Goal: Task Accomplishment & Management: Complete application form

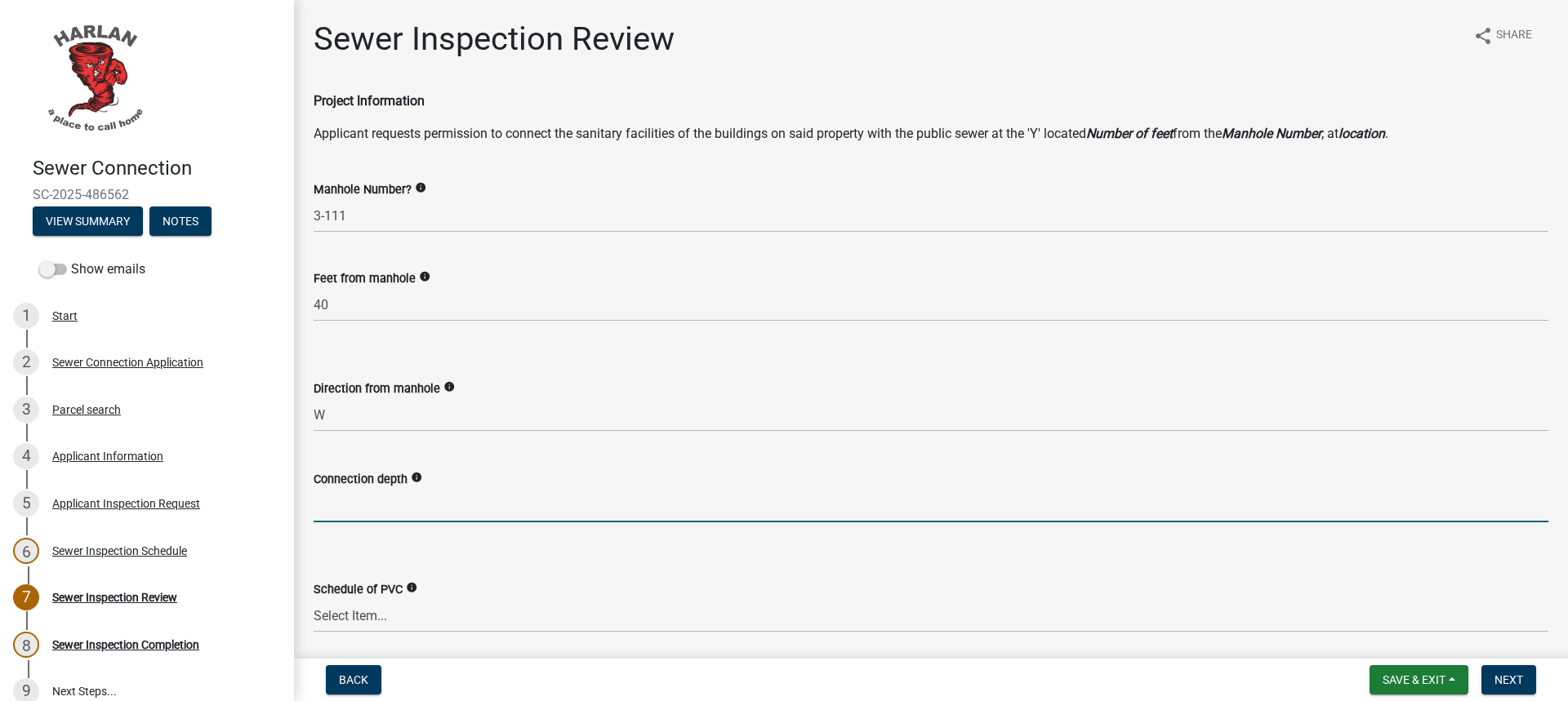
select select "a2dca7d9-f69c-425f-9330-0c111f1e7b28"
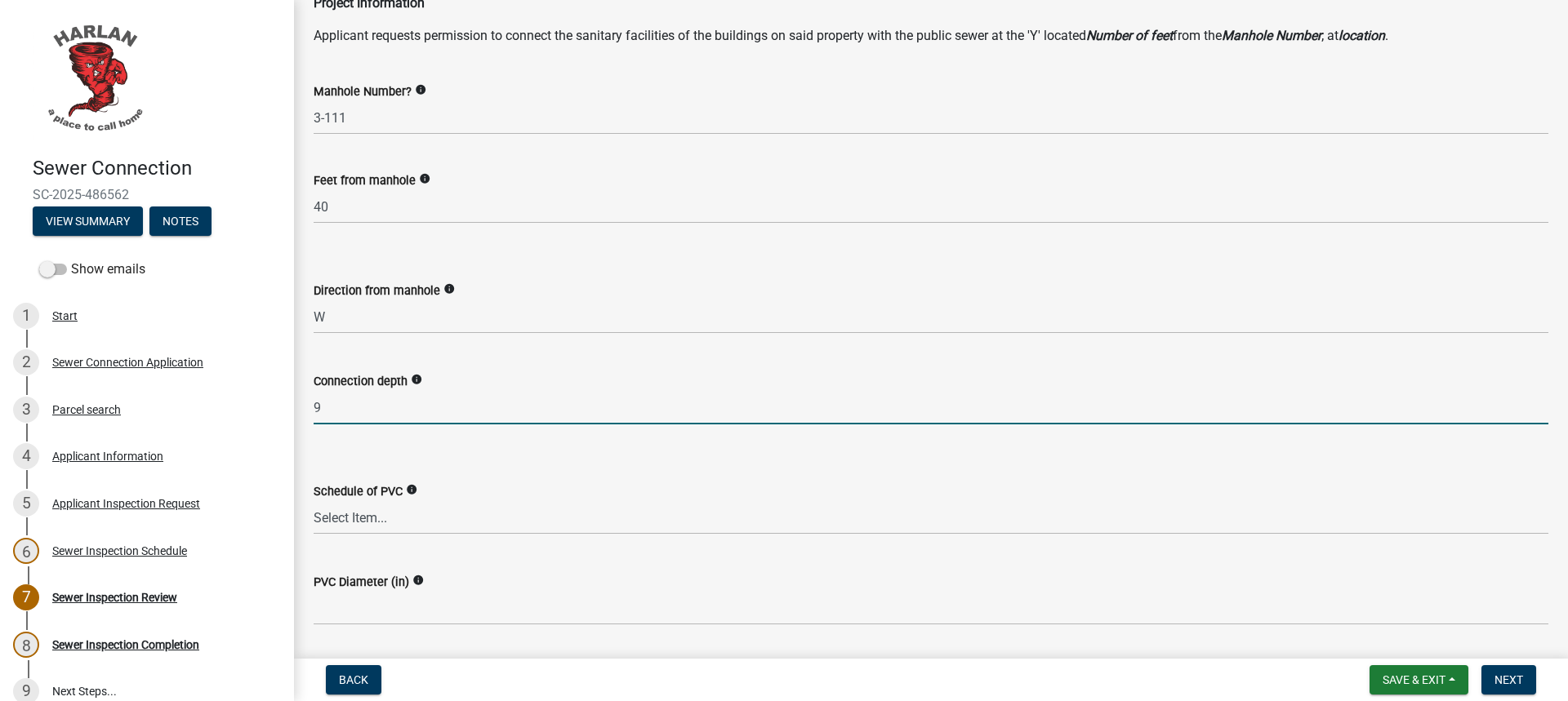
scroll to position [163, 0]
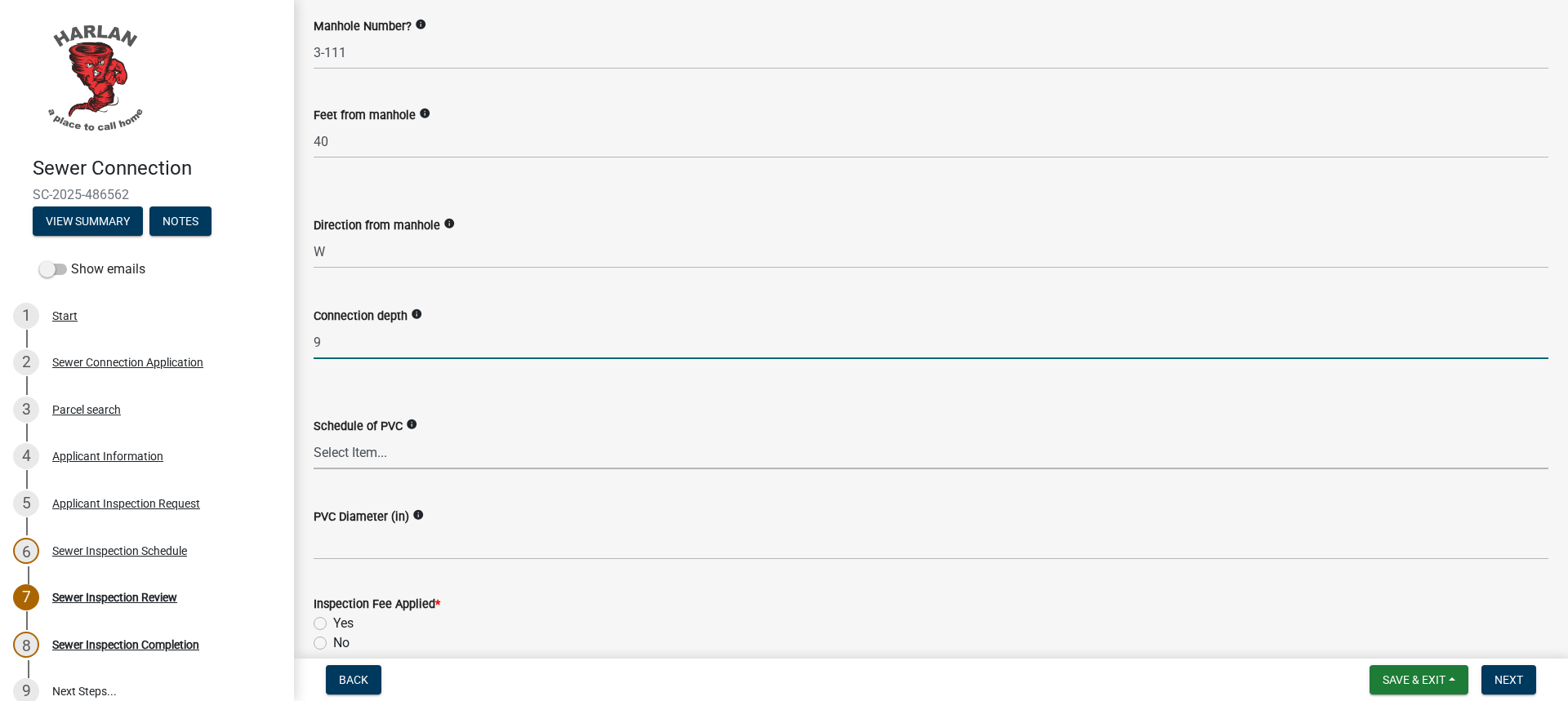
type input "9"
click at [388, 454] on select "Select Item... Schedule 40 Schedule 80 Other" at bounding box center [931, 452] width 1234 height 33
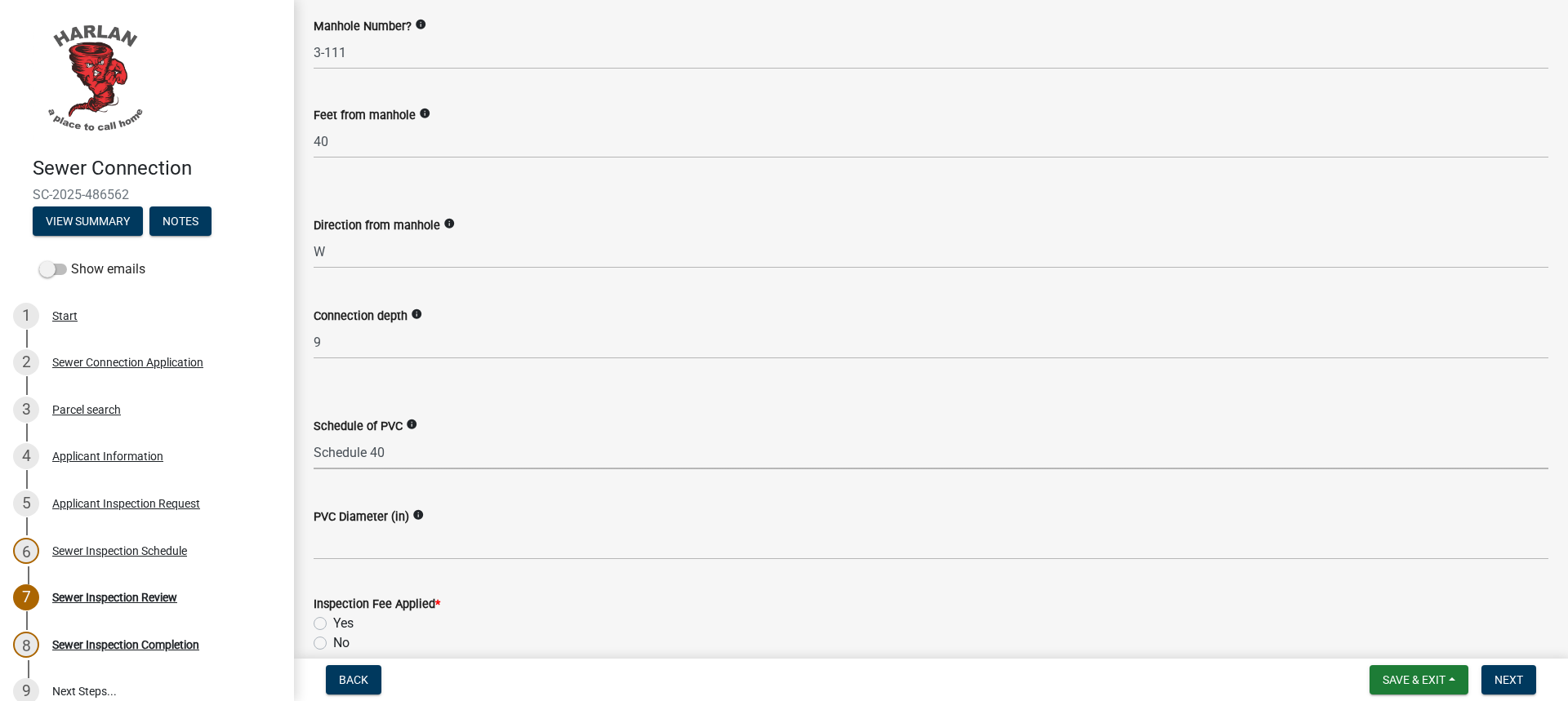
click at [314, 436] on select "Select Item... Schedule 40 Schedule 80 Other" at bounding box center [931, 452] width 1234 height 33
select select "624c6af2-6b6c-436f-b921-6e9557ada5ca"
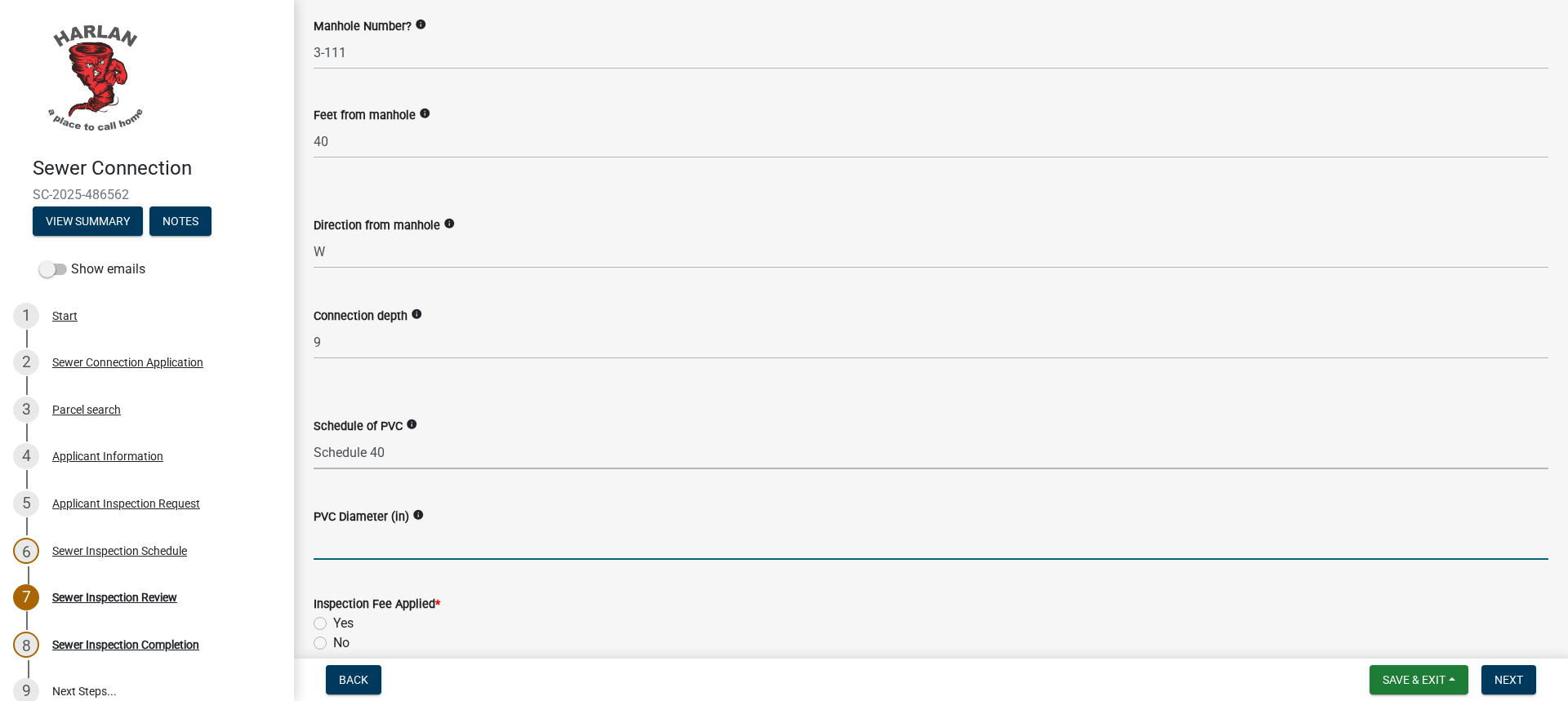
click at [371, 541] on input "text" at bounding box center [931, 543] width 1234 height 33
type input "4"
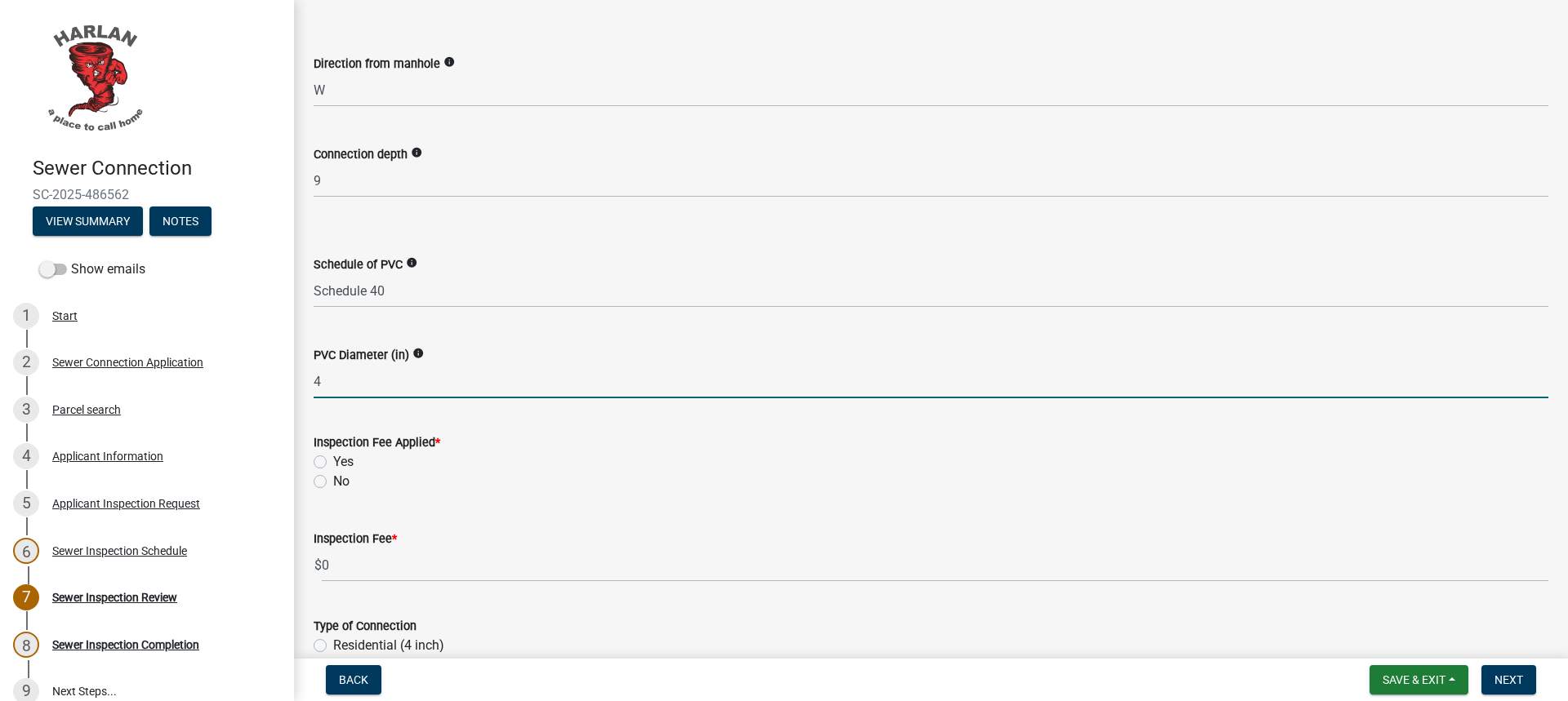
scroll to position [326, 0]
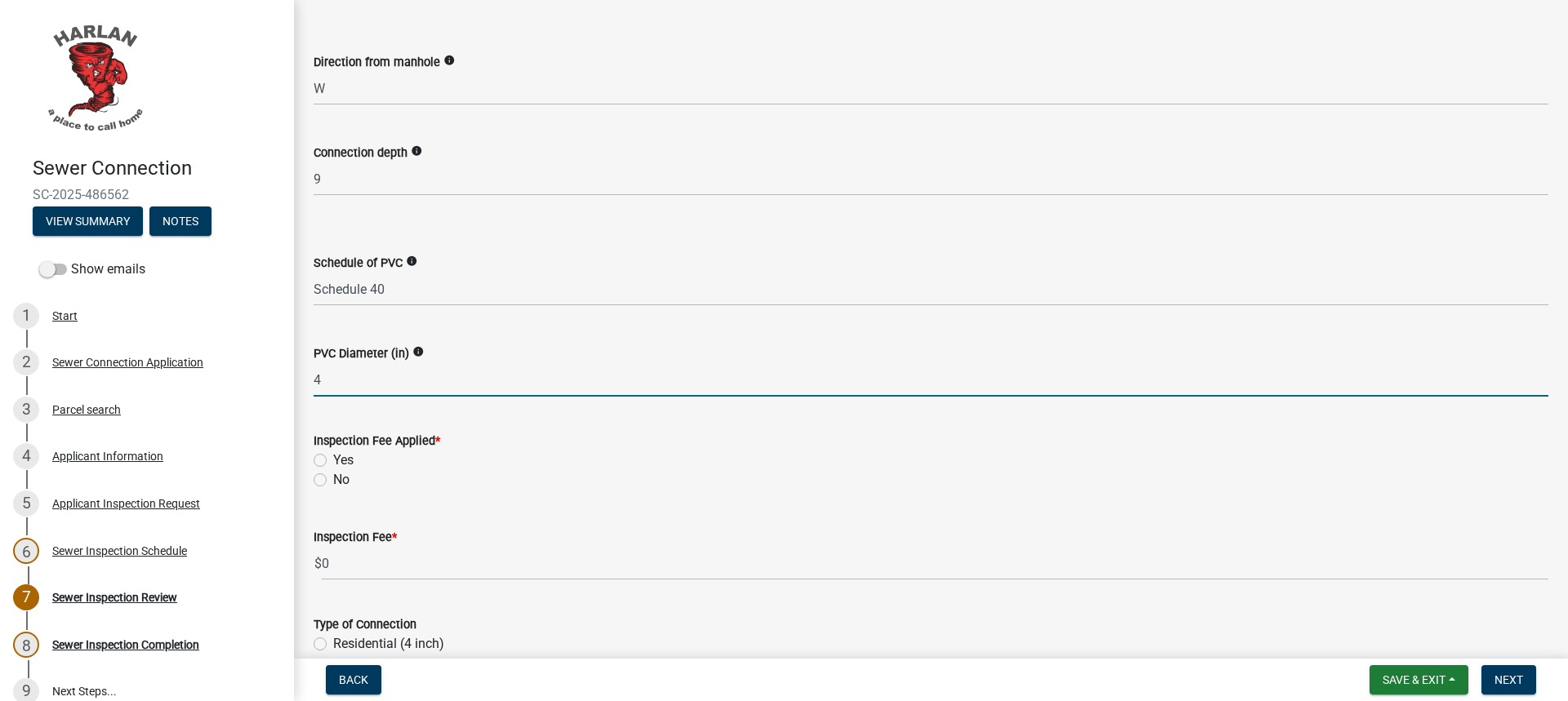
click at [334, 464] on label "Yes" at bounding box center [343, 461] width 21 height 20
click at [334, 462] on input "Yes" at bounding box center [339, 456] width 11 height 11
radio input "true"
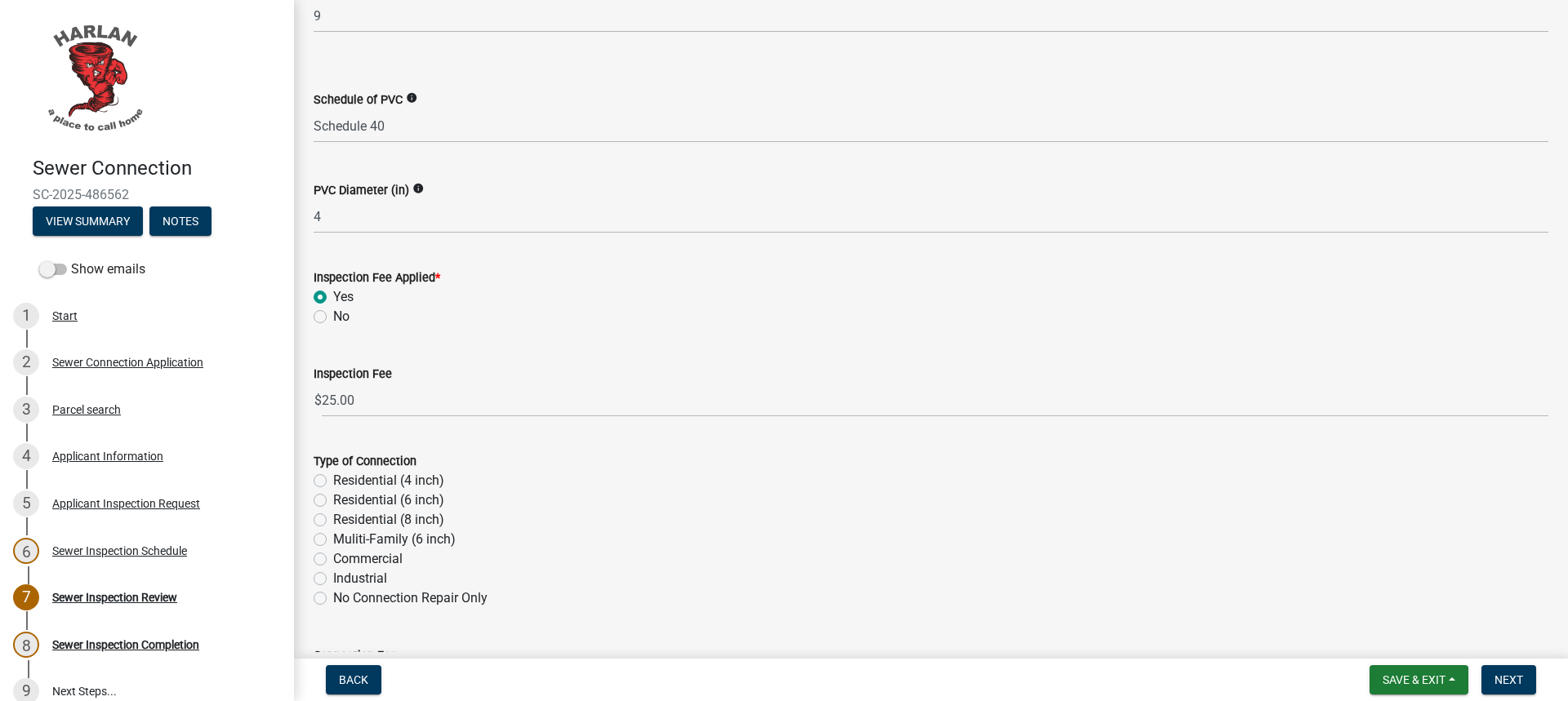
scroll to position [572, 0]
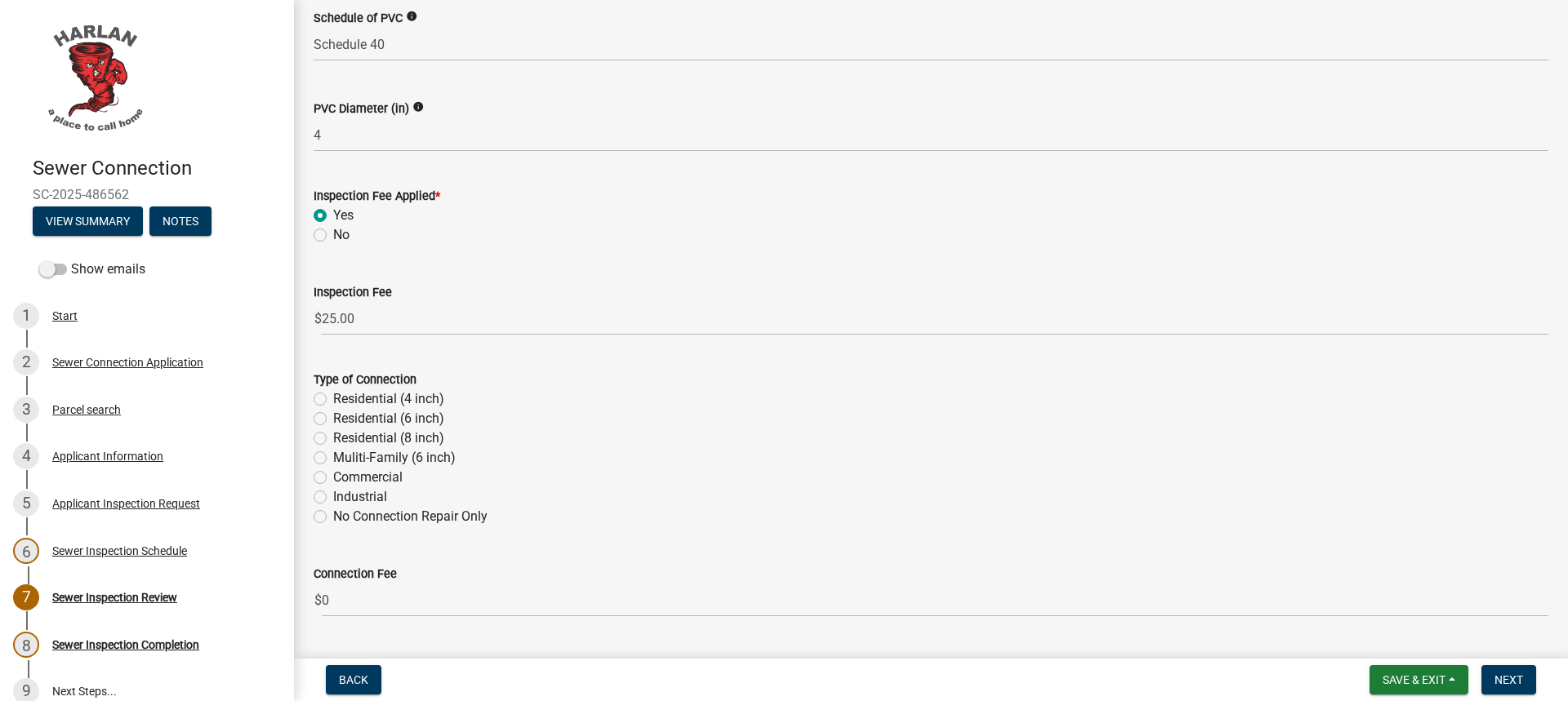
click at [334, 515] on label "No Connection Repair Only" at bounding box center [411, 517] width 154 height 20
click at [334, 515] on input "No Connection Repair Only" at bounding box center [339, 513] width 11 height 11
radio input "true"
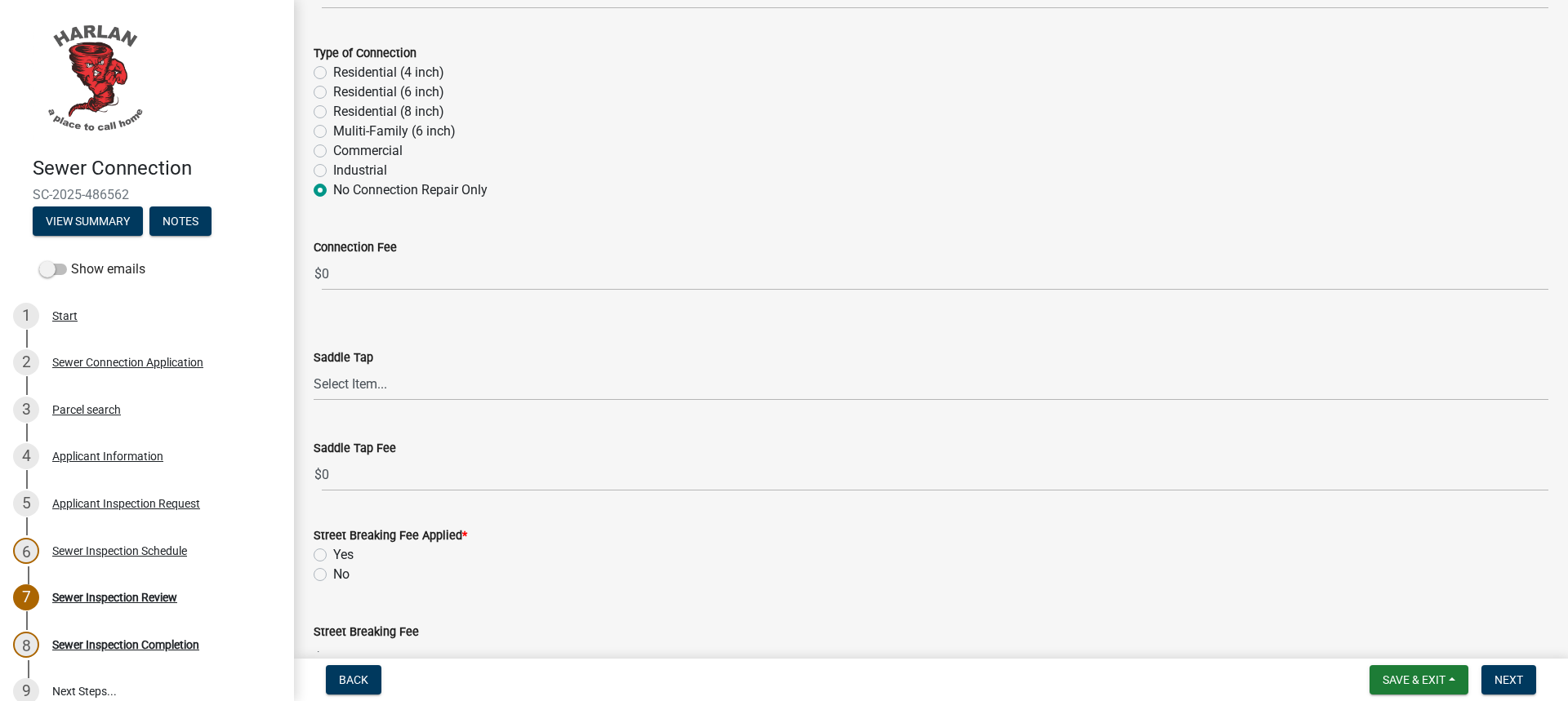
scroll to position [980, 0]
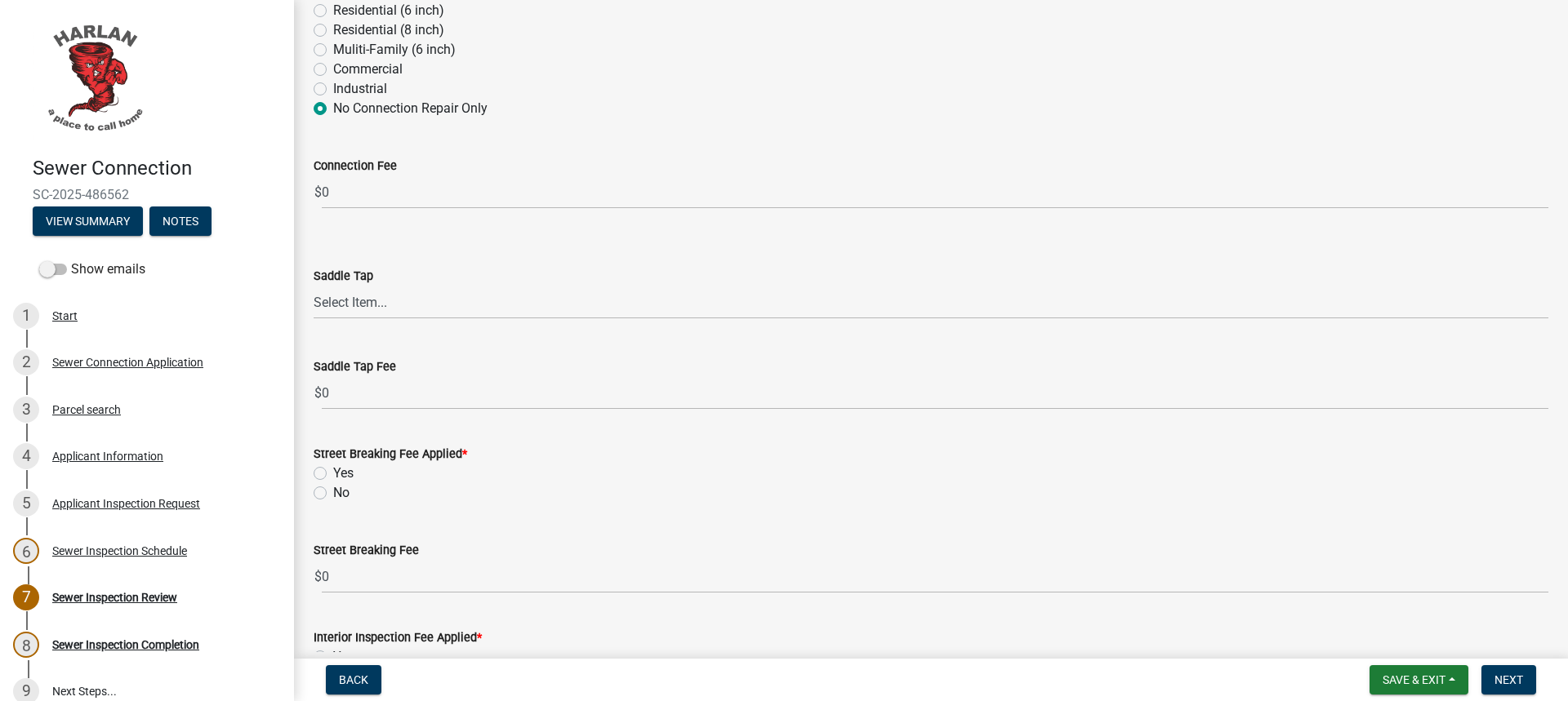
click at [334, 473] on label "Yes" at bounding box center [343, 473] width 21 height 20
click at [334, 473] on input "Yes" at bounding box center [339, 469] width 11 height 11
radio input "true"
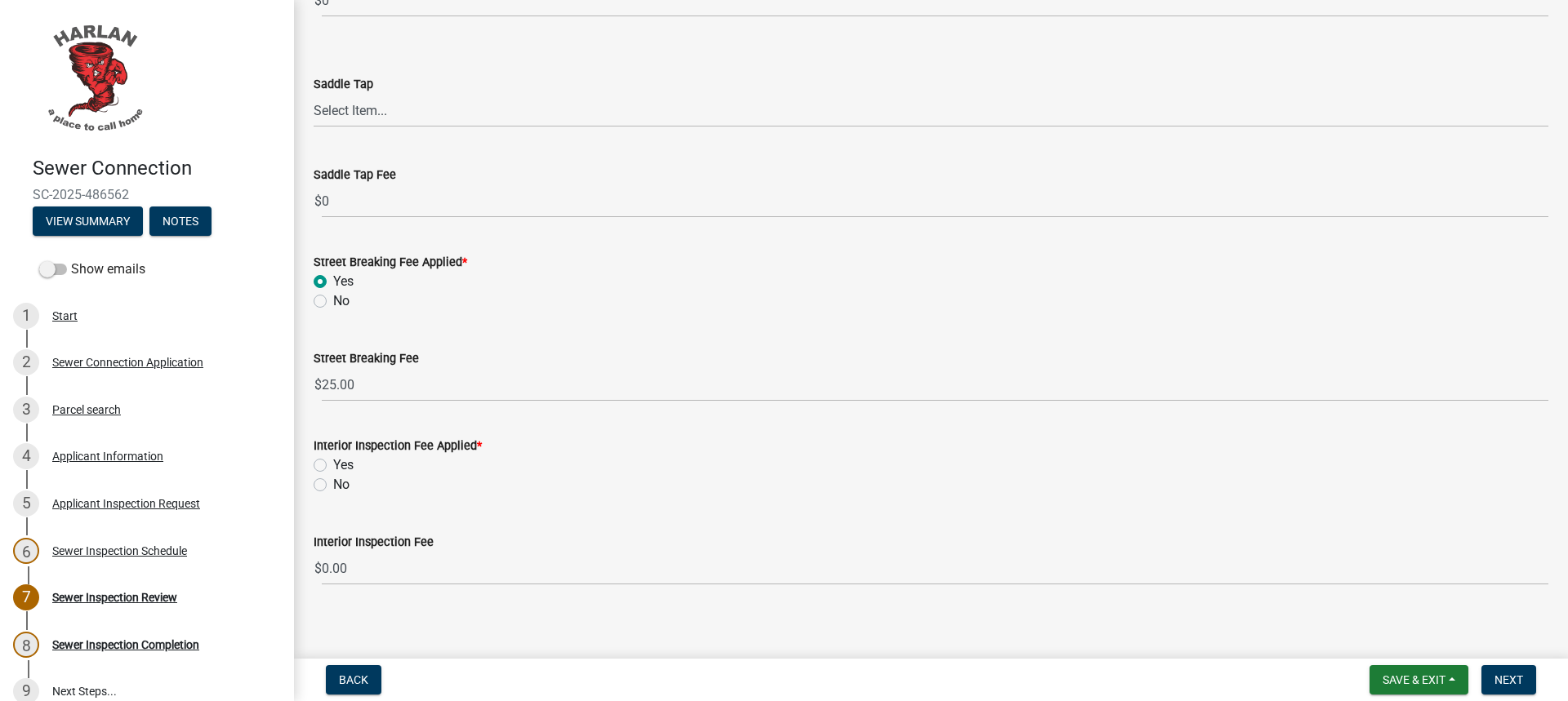
scroll to position [1183, 0]
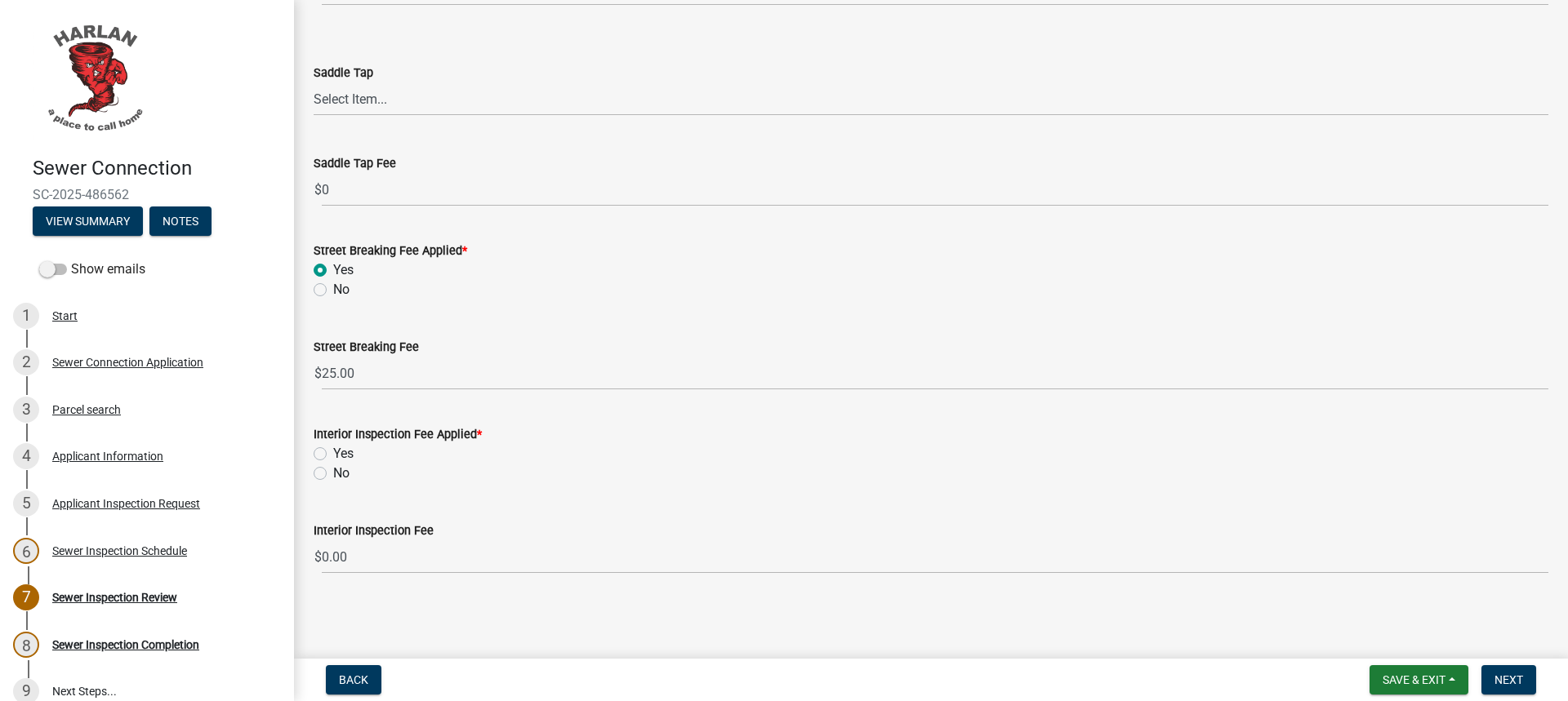
click at [334, 475] on label "No" at bounding box center [342, 473] width 16 height 20
click at [334, 474] on input "No" at bounding box center [339, 469] width 11 height 11
radio input "true"
click at [1514, 684] on span "Next" at bounding box center [1509, 679] width 29 height 13
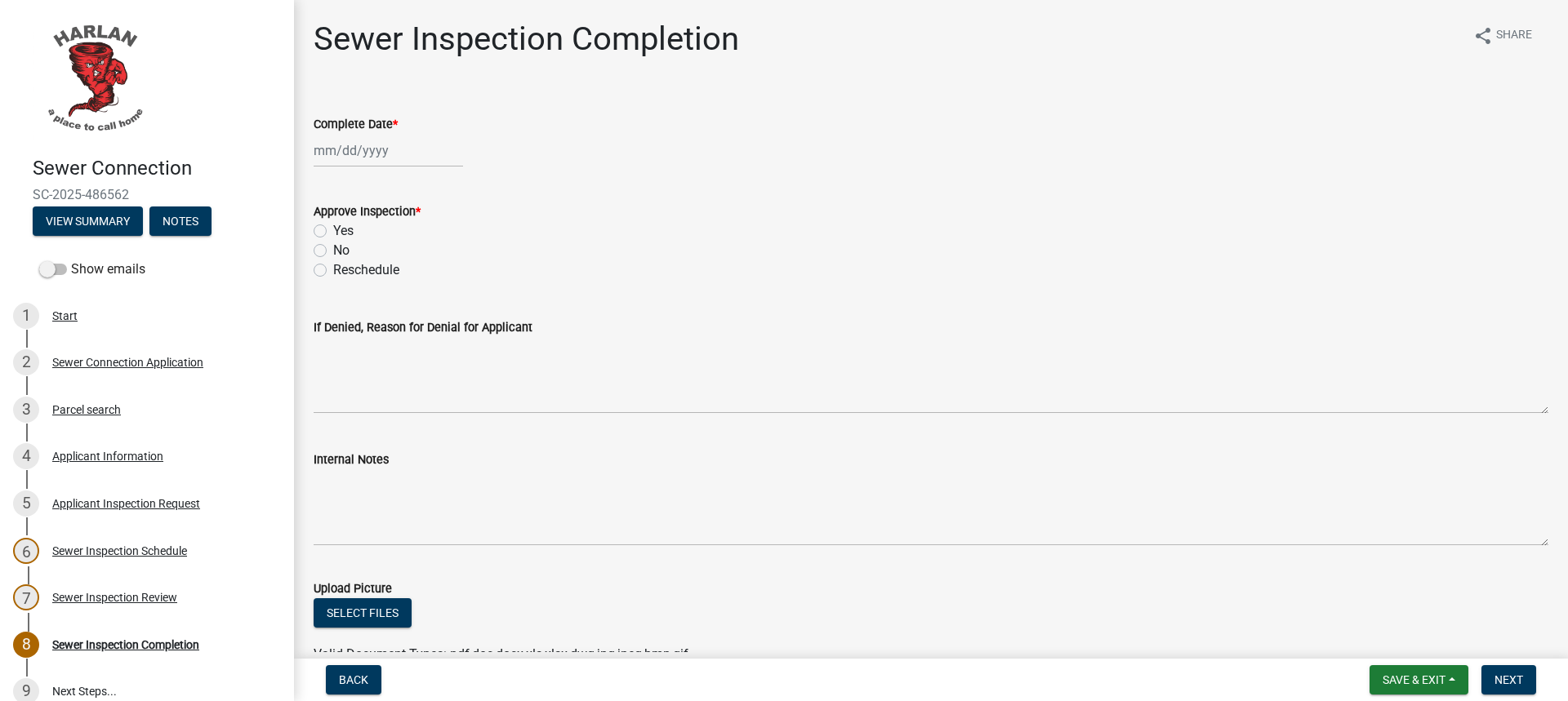
click at [356, 157] on div at bounding box center [388, 150] width 150 height 33
select select "10"
select select "2025"
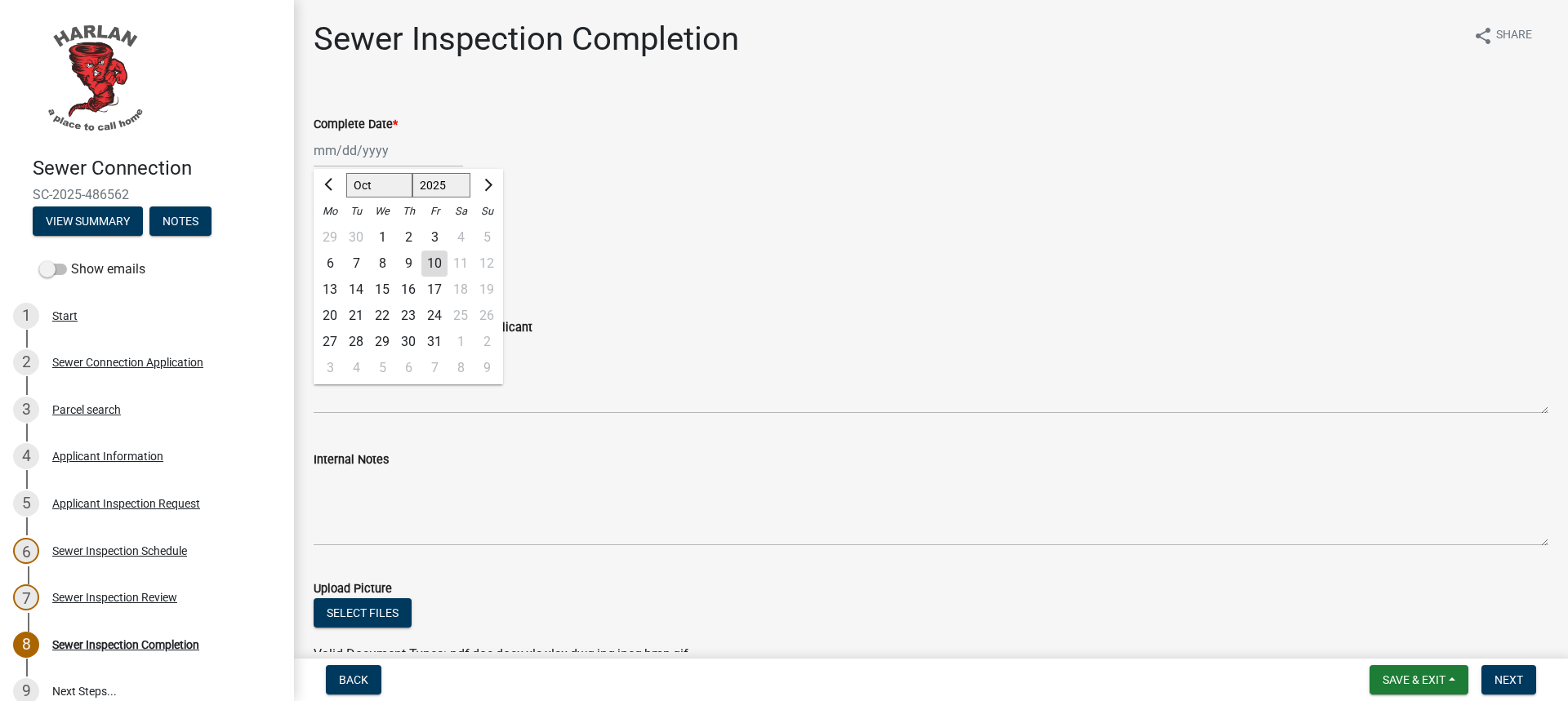
click at [412, 265] on div "9" at bounding box center [408, 264] width 26 height 26
type input "[DATE]"
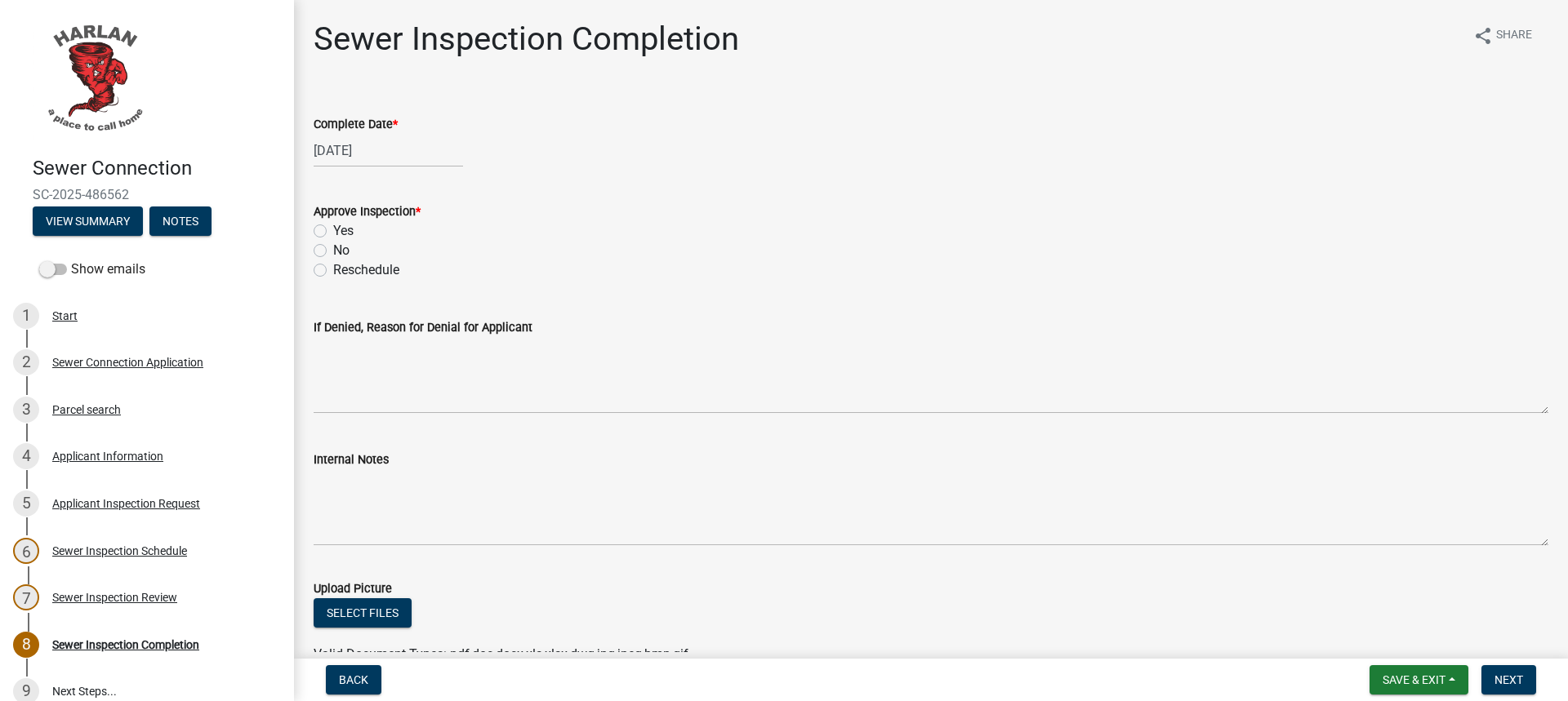
click at [334, 230] on label "Yes" at bounding box center [343, 231] width 21 height 20
click at [334, 230] on input "Yes" at bounding box center [339, 227] width 11 height 11
radio input "true"
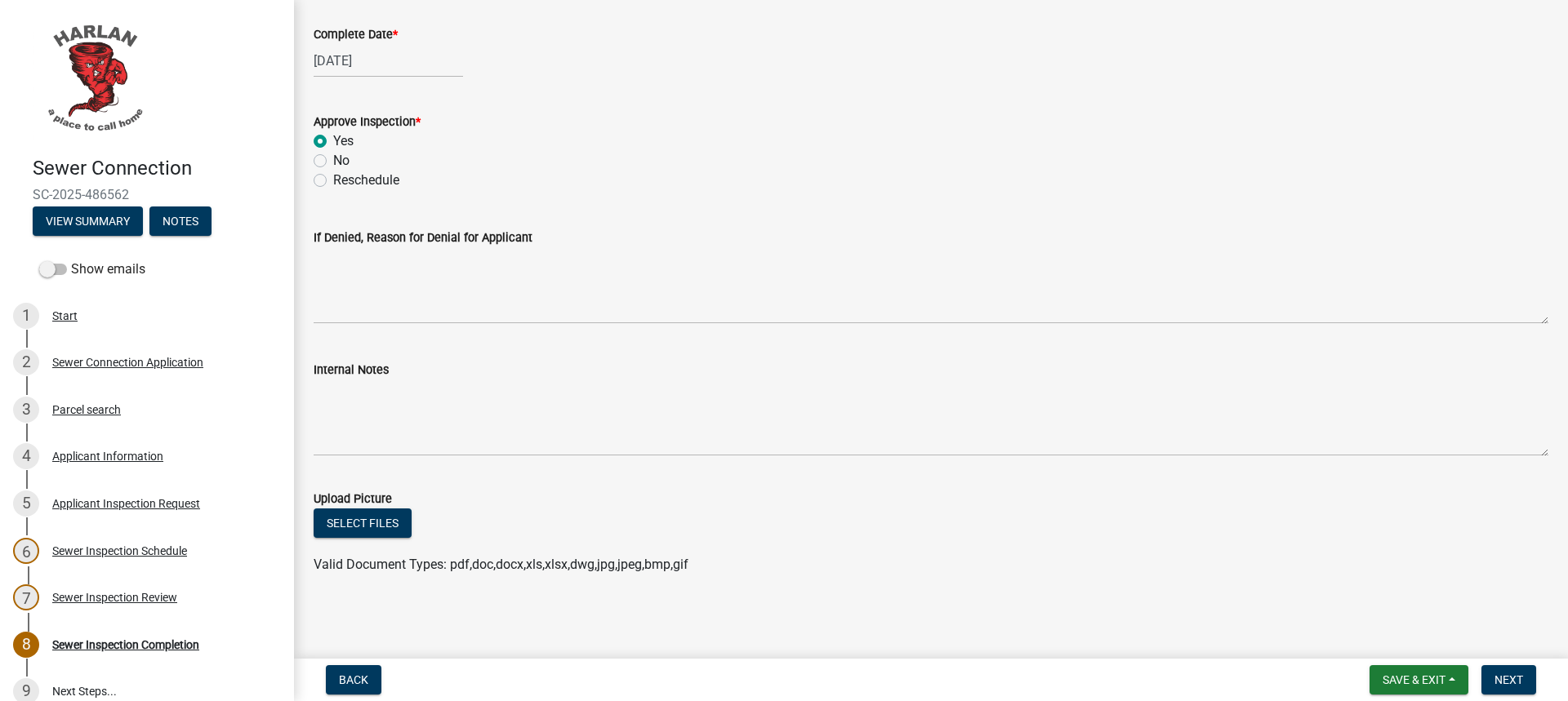
scroll to position [91, 0]
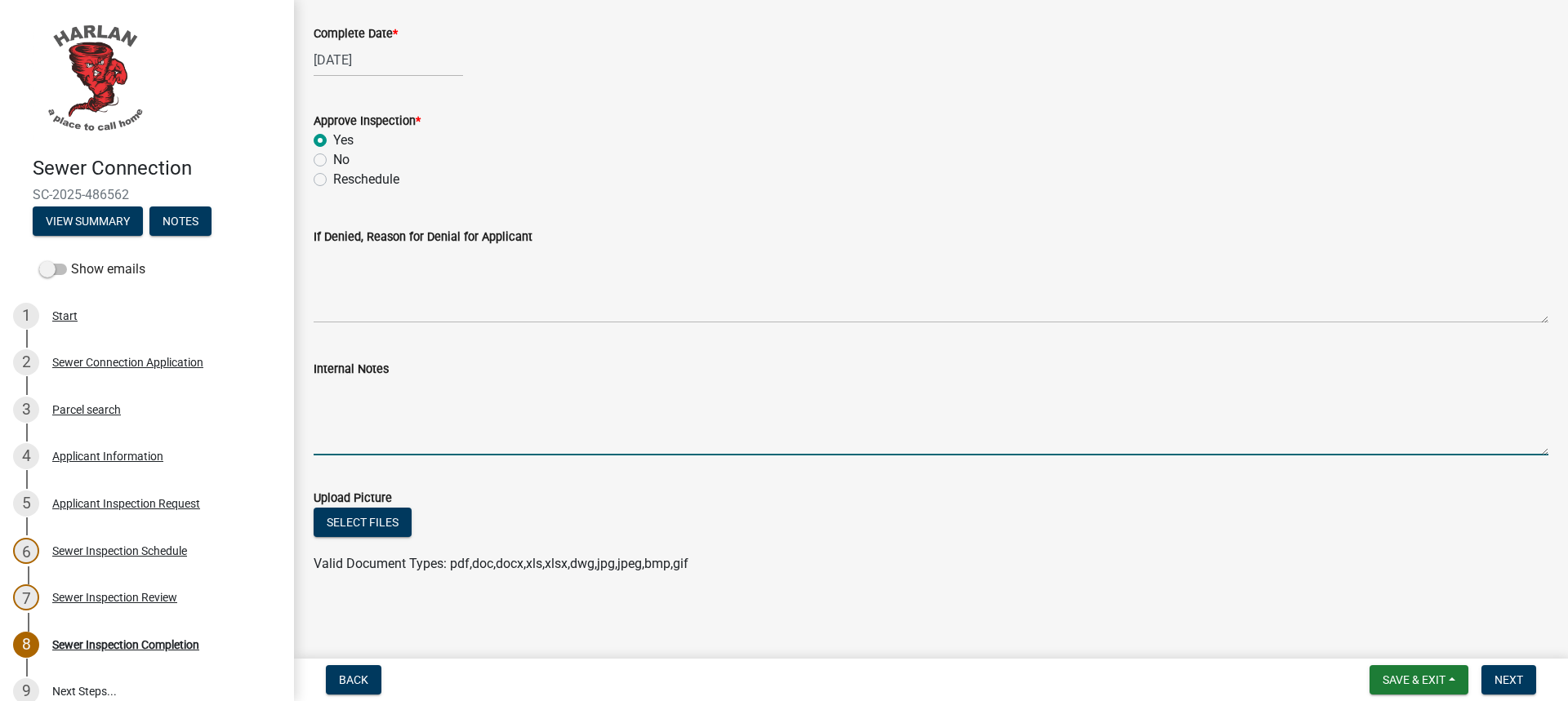
click at [536, 447] on textarea "Internal Notes" at bounding box center [931, 418] width 1234 height 77
type textarea "Replace sewer service from front of house to sewer main"
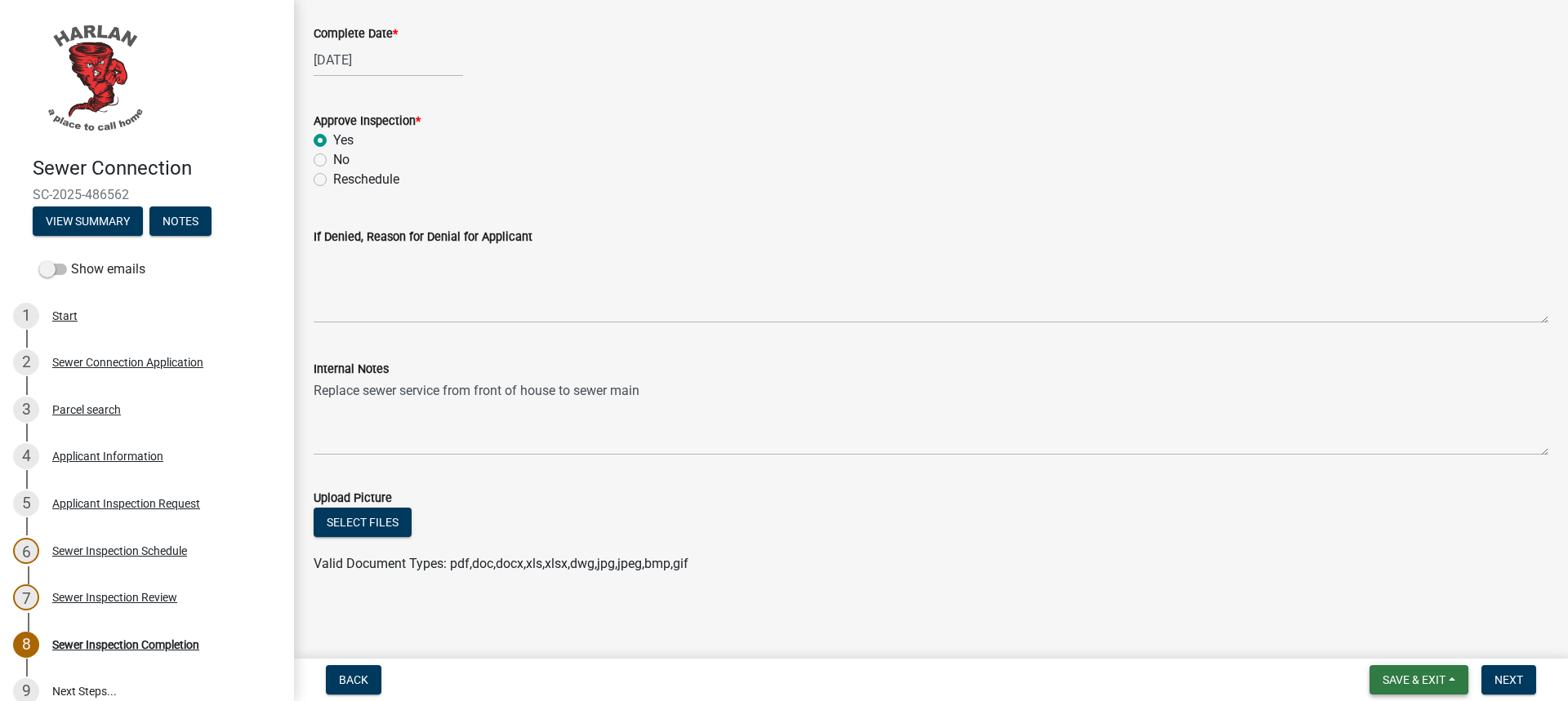
click at [1398, 677] on span "Save & Exit" at bounding box center [1414, 679] width 63 height 13
click at [1401, 640] on button "Save & Exit" at bounding box center [1403, 638] width 131 height 39
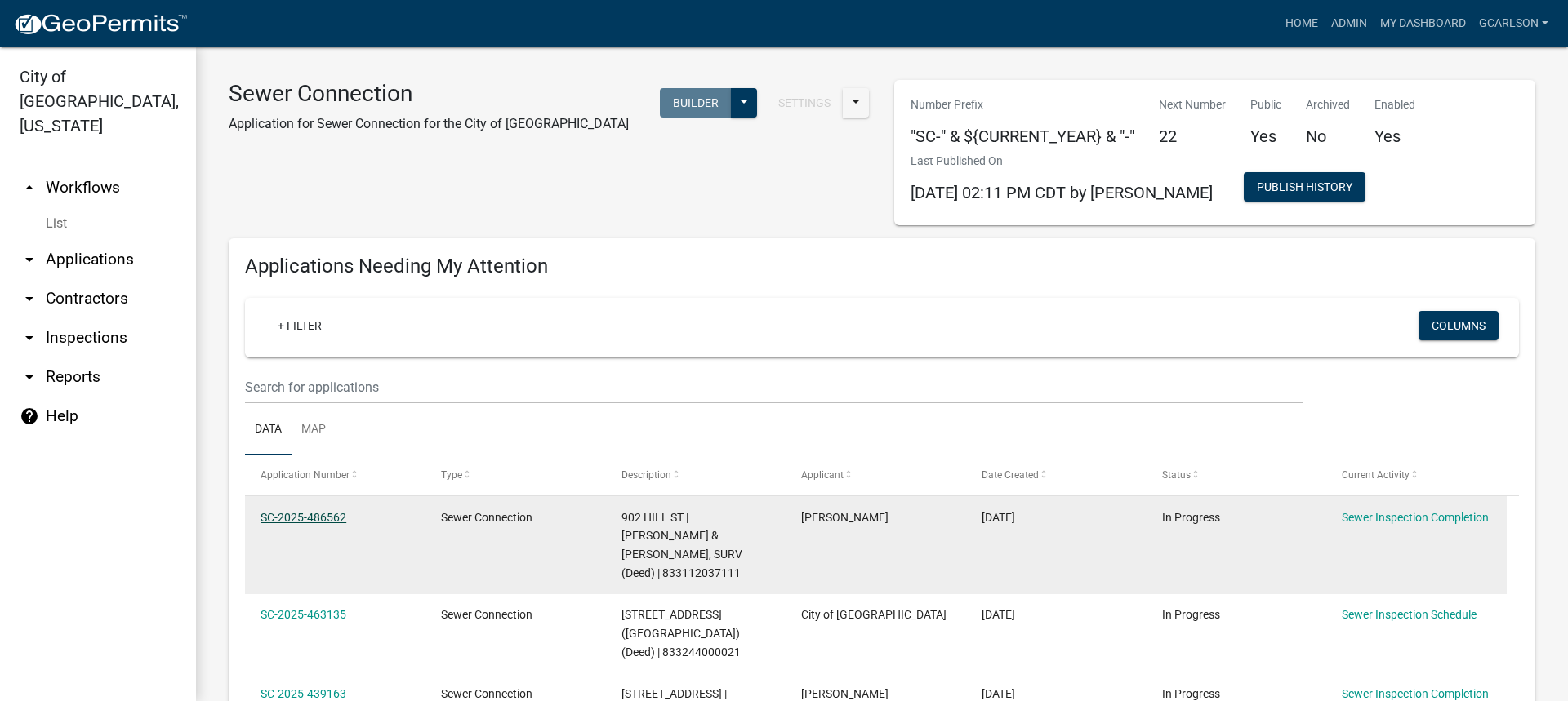
click at [297, 520] on link "SC-2025-486562" at bounding box center [304, 517] width 86 height 13
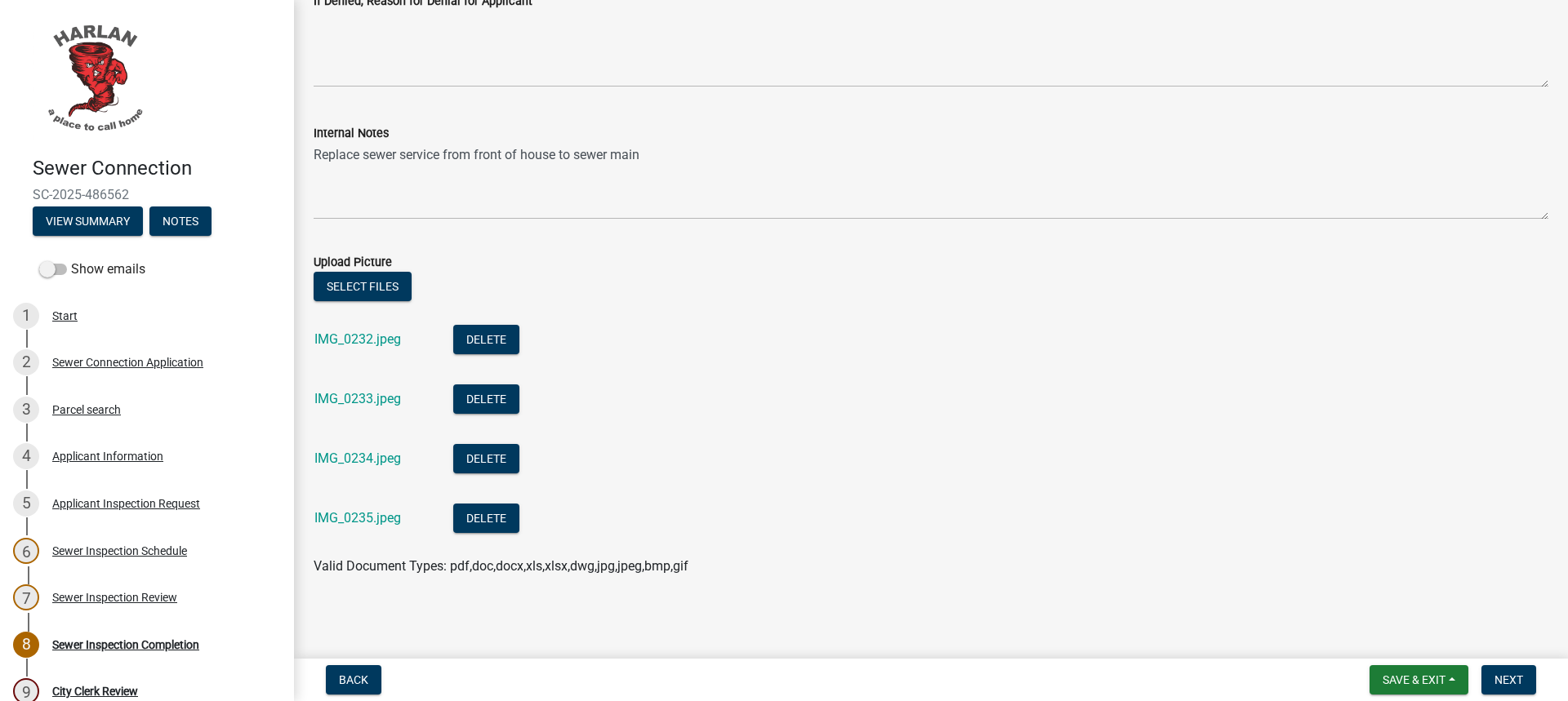
scroll to position [329, 0]
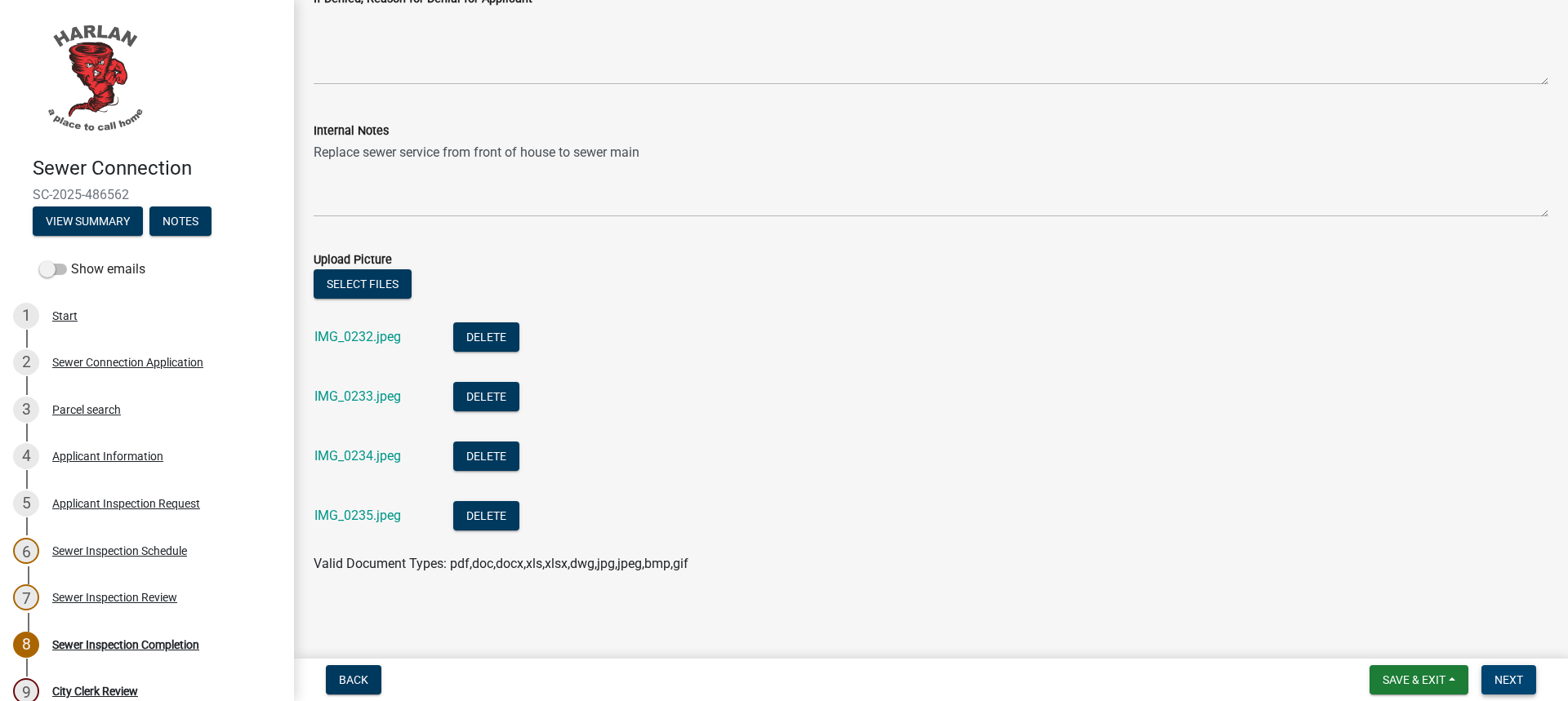
click at [1516, 679] on span "Next" at bounding box center [1509, 679] width 29 height 13
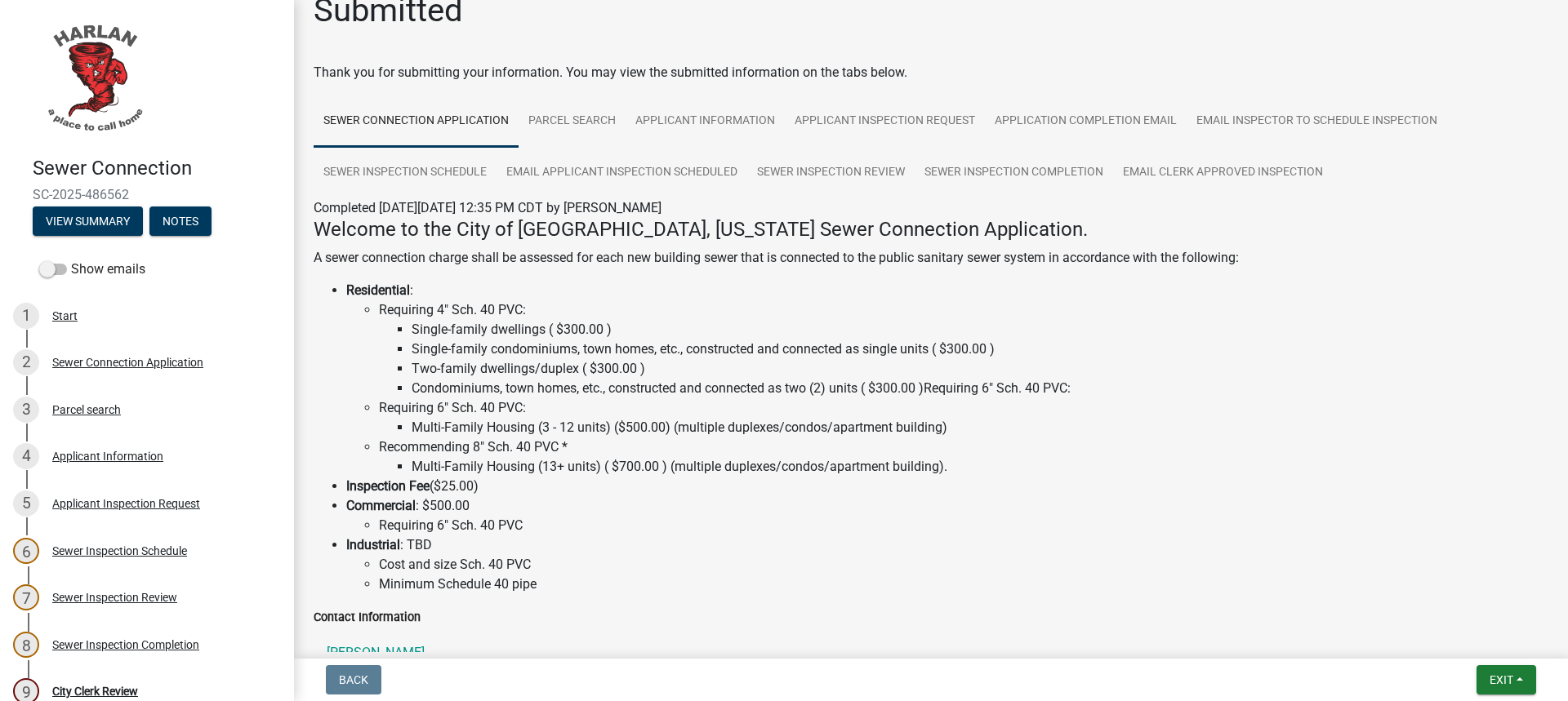
scroll to position [0, 0]
